Goal: Navigation & Orientation: Find specific page/section

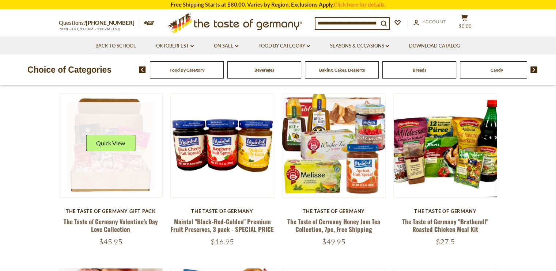
click at [89, 134] on link at bounding box center [110, 145] width 87 height 87
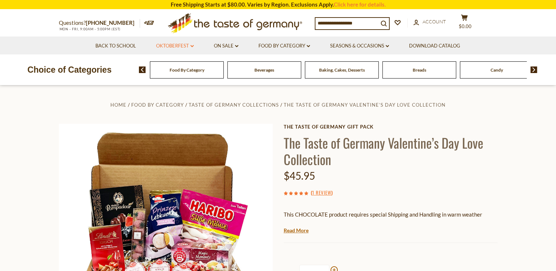
click at [164, 43] on link "Oktoberfest dropdown_arrow" at bounding box center [175, 46] width 38 height 8
click at [166, 62] on link "All Oktoberfest" at bounding box center [171, 65] width 38 height 7
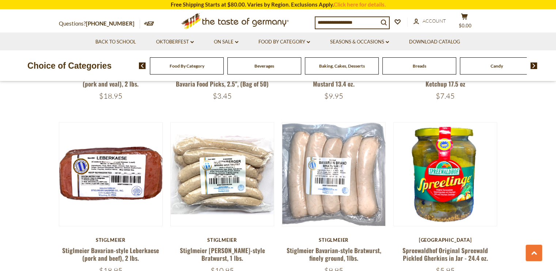
scroll to position [1463, 0]
